Goal: Task Accomplishment & Management: Manage account settings

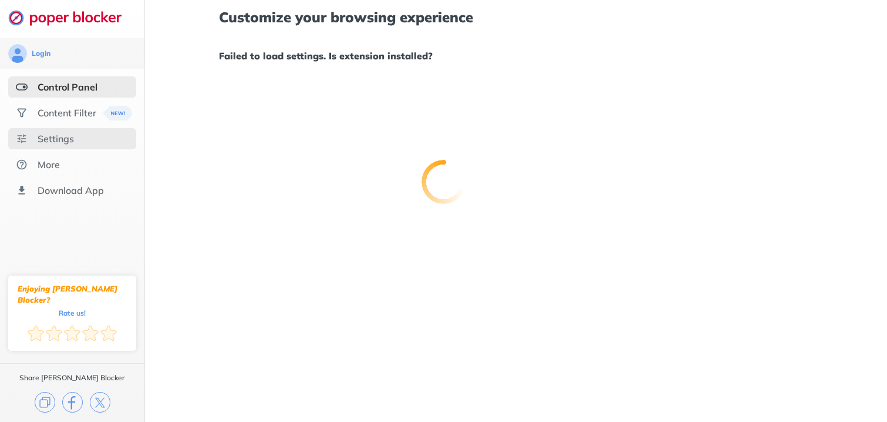
click at [42, 142] on div at bounding box center [443, 211] width 887 height 422
click at [42, 142] on div "Settings" at bounding box center [56, 139] width 36 height 12
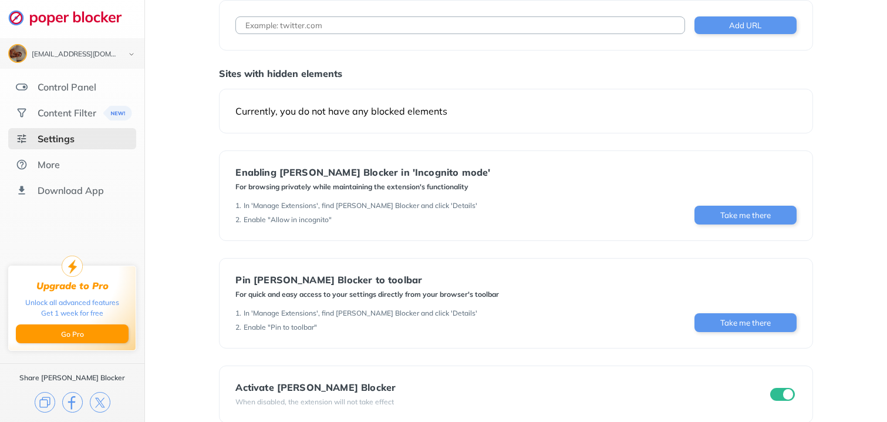
scroll to position [87, 0]
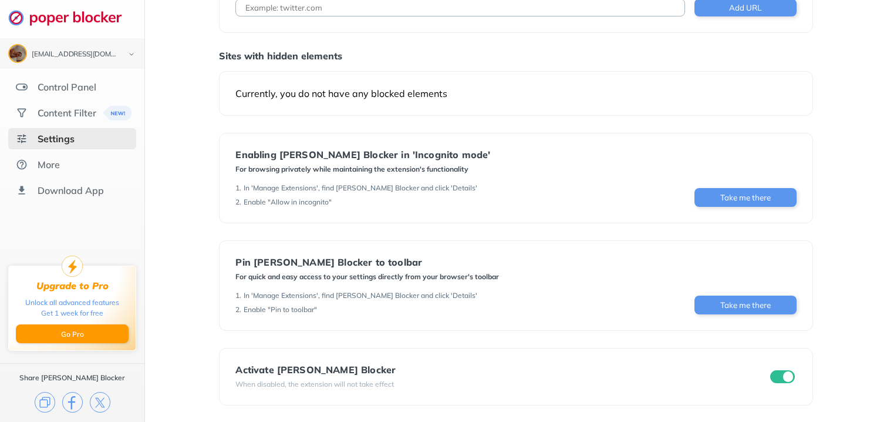
click at [390, 173] on div "For browsing privately while maintaining the extension's functionality" at bounding box center [362, 168] width 255 height 9
click at [77, 91] on div "Control Panel" at bounding box center [67, 87] width 59 height 12
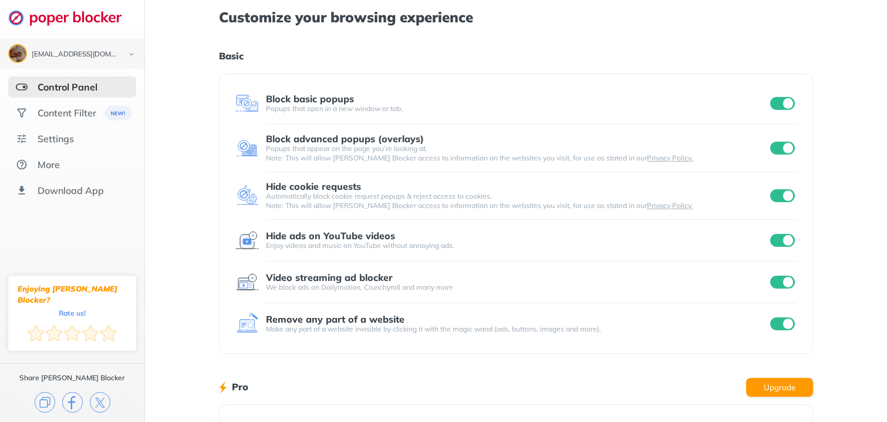
click at [77, 91] on div "Control Panel" at bounding box center [68, 87] width 60 height 12
click at [86, 110] on div "Content Filter" at bounding box center [67, 113] width 59 height 12
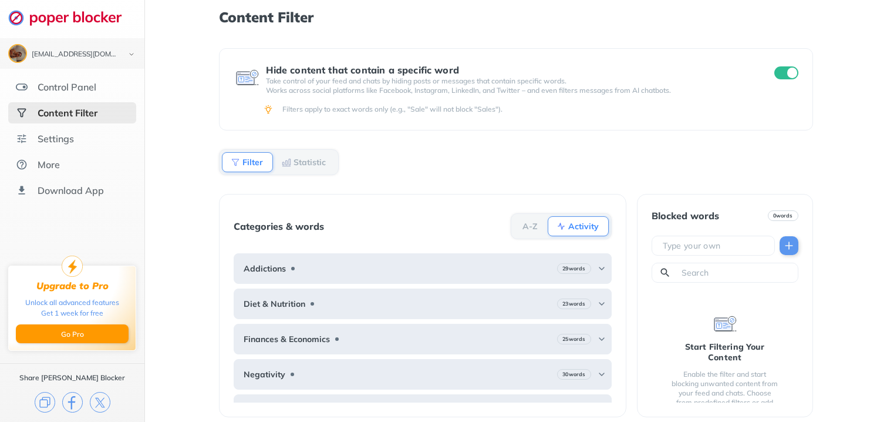
scroll to position [6, 0]
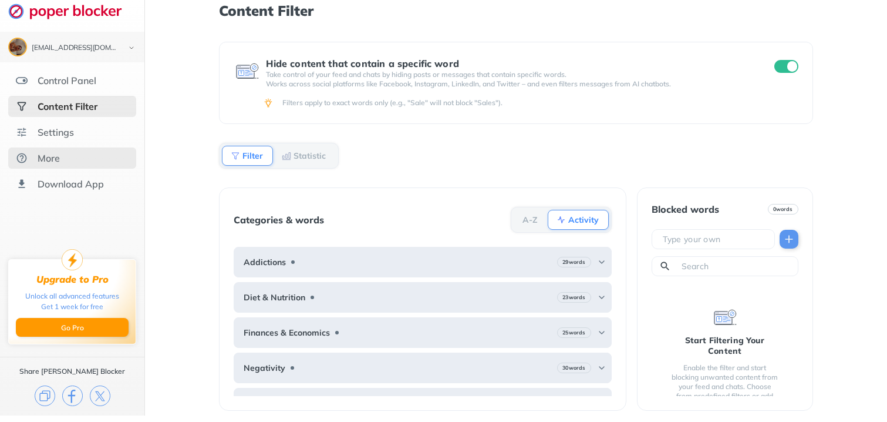
click at [56, 153] on div "More" at bounding box center [49, 158] width 22 height 12
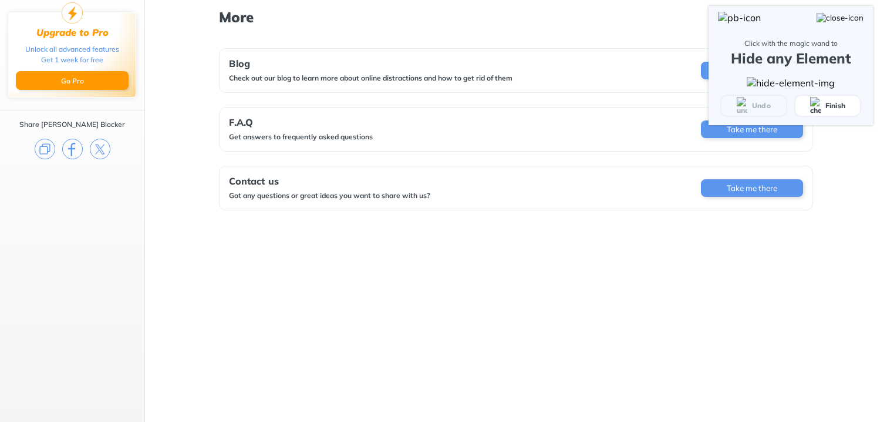
click at [823, 114] on span "Finish" at bounding box center [827, 106] width 35 height 18
